Goal: Transaction & Acquisition: Book appointment/travel/reservation

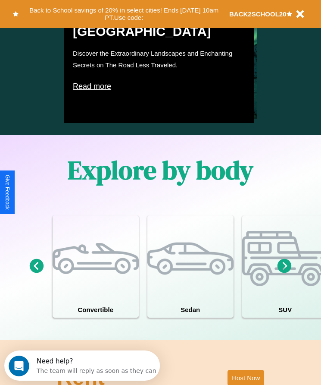
scroll to position [659, 0]
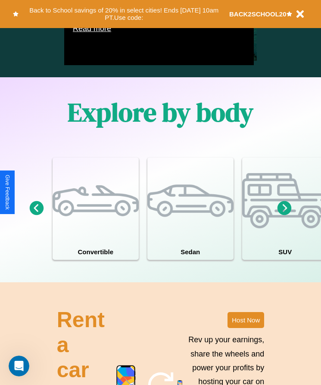
click at [285, 215] on icon at bounding box center [285, 208] width 14 height 14
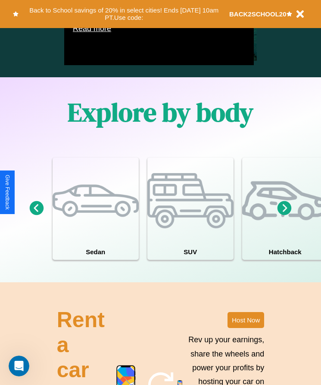
click at [285, 215] on icon at bounding box center [285, 208] width 14 height 14
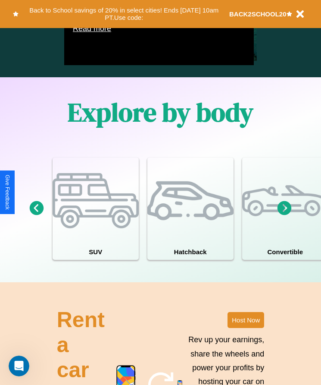
click at [285, 215] on icon at bounding box center [285, 208] width 14 height 14
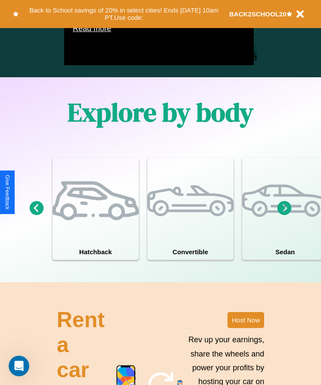
click at [285, 215] on icon at bounding box center [285, 208] width 14 height 14
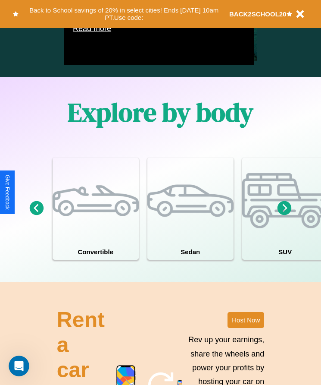
click at [285, 215] on icon at bounding box center [285, 208] width 14 height 14
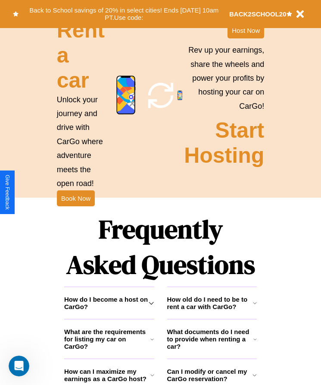
scroll to position [969, 0]
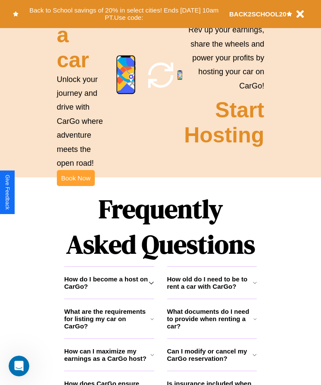
click at [75, 186] on button "Book Now" at bounding box center [76, 178] width 38 height 16
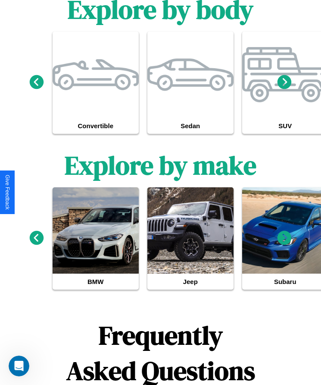
scroll to position [1087, 0]
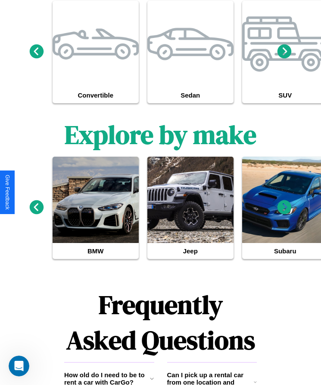
type input "******"
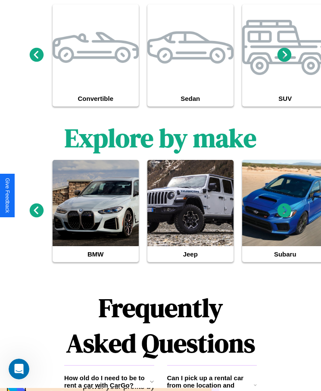
scroll to position [0, 0]
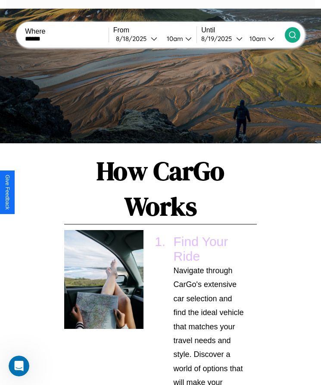
click at [292, 35] on icon at bounding box center [293, 35] width 9 height 9
